Goal: Task Accomplishment & Management: Complete application form

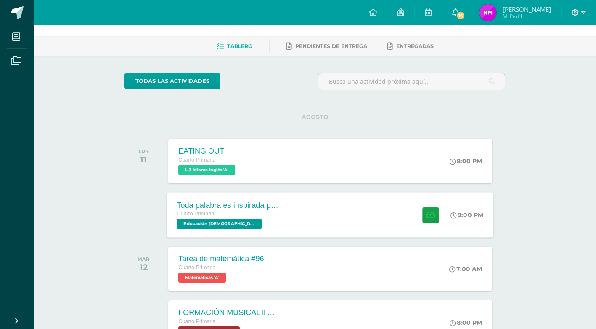
scroll to position [42, 0]
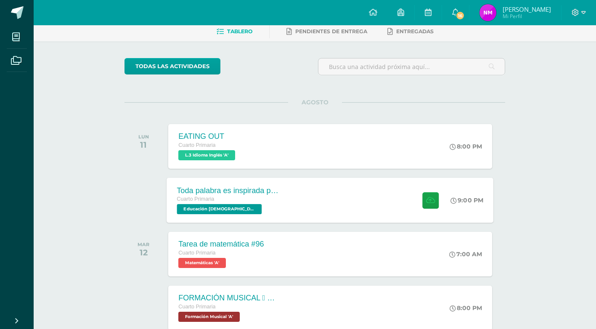
click at [234, 210] on span "Educación Cristiana 'A'" at bounding box center [219, 209] width 85 height 10
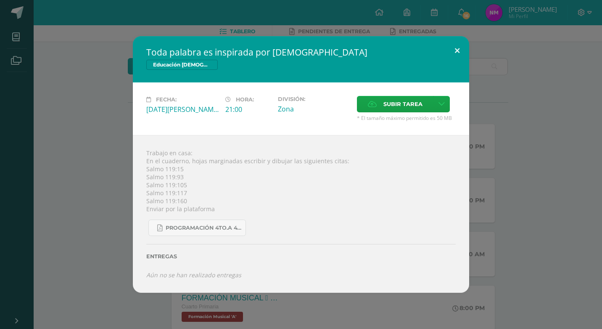
click at [457, 49] on button at bounding box center [457, 50] width 24 height 29
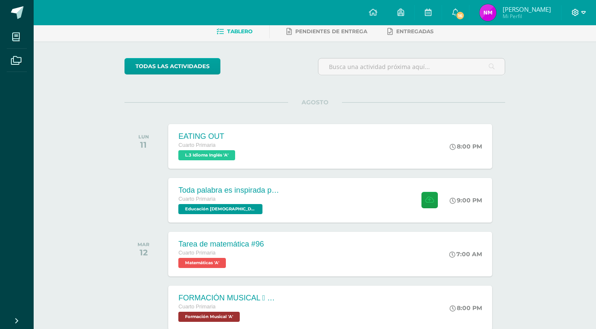
click at [582, 13] on icon at bounding box center [583, 13] width 5 height 8
click at [565, 58] on span "Cerrar sesión" at bounding box center [557, 57] width 38 height 8
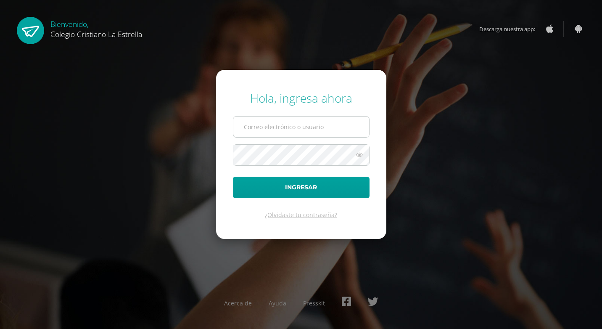
type input "[EMAIL_ADDRESS][DOMAIN_NAME]"
click at [314, 128] on input "[EMAIL_ADDRESS][DOMAIN_NAME]" at bounding box center [301, 126] width 136 height 21
click at [317, 124] on input "[EMAIL_ADDRESS][DOMAIN_NAME]" at bounding box center [301, 126] width 136 height 21
click at [340, 127] on input "[EMAIL_ADDRESS][DOMAIN_NAME]" at bounding box center [301, 126] width 136 height 21
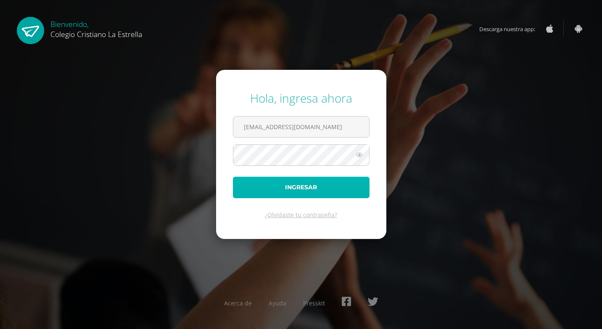
click at [240, 189] on button "Ingresar" at bounding box center [301, 187] width 137 height 21
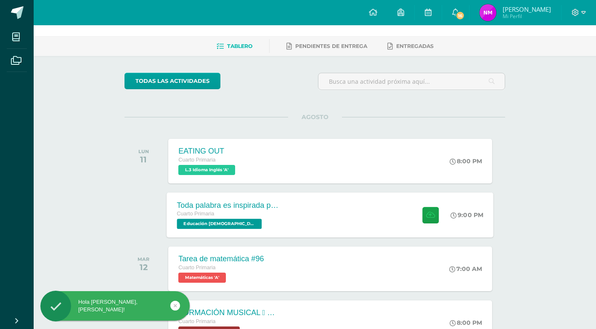
scroll to position [42, 0]
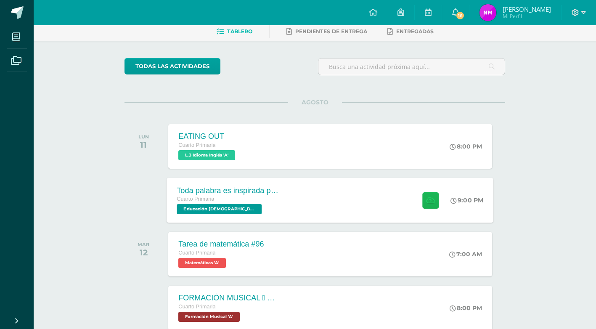
click at [431, 204] on icon at bounding box center [430, 199] width 9 height 7
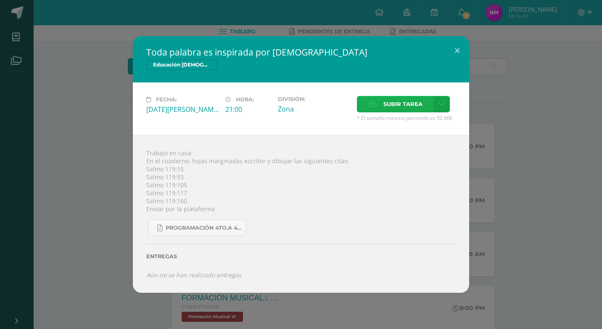
click at [403, 101] on span "Subir tarea" at bounding box center [402, 104] width 39 height 16
click at [0, 0] on input "Subir tarea" at bounding box center [0, 0] width 0 height 0
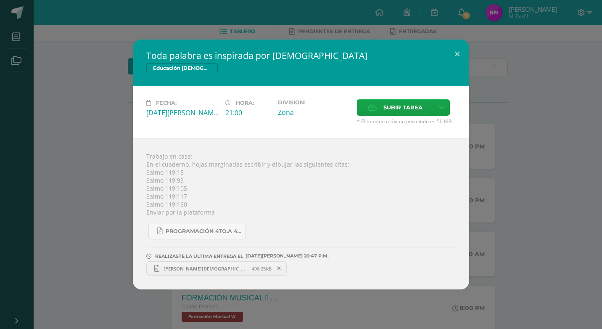
click at [213, 268] on span "Noemi Cristiana 4ta. Unidad.docx" at bounding box center [205, 268] width 93 height 6
click at [457, 54] on button at bounding box center [457, 54] width 24 height 29
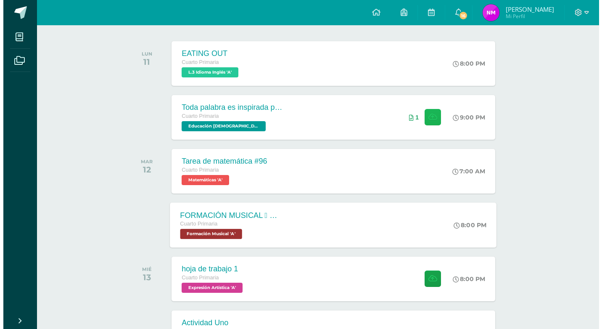
scroll to position [84, 0]
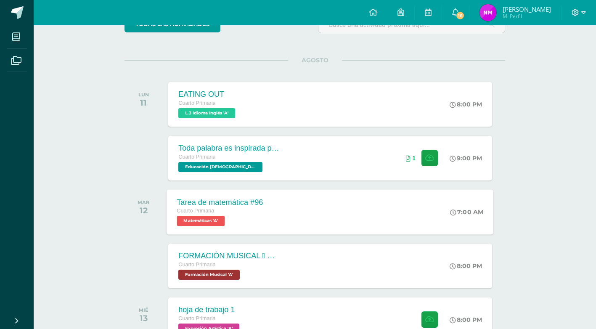
click at [205, 222] on span "Matemáticas 'A'" at bounding box center [201, 221] width 48 height 10
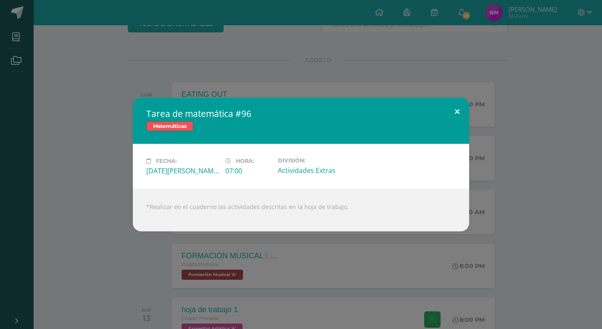
click at [461, 109] on button at bounding box center [457, 112] width 24 height 29
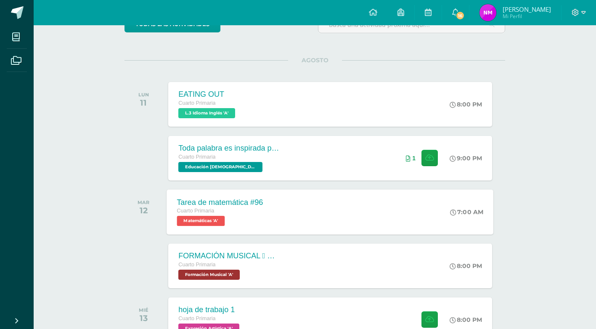
click at [211, 222] on span "Matemáticas 'A'" at bounding box center [201, 221] width 48 height 10
